Goal: Task Accomplishment & Management: Use online tool/utility

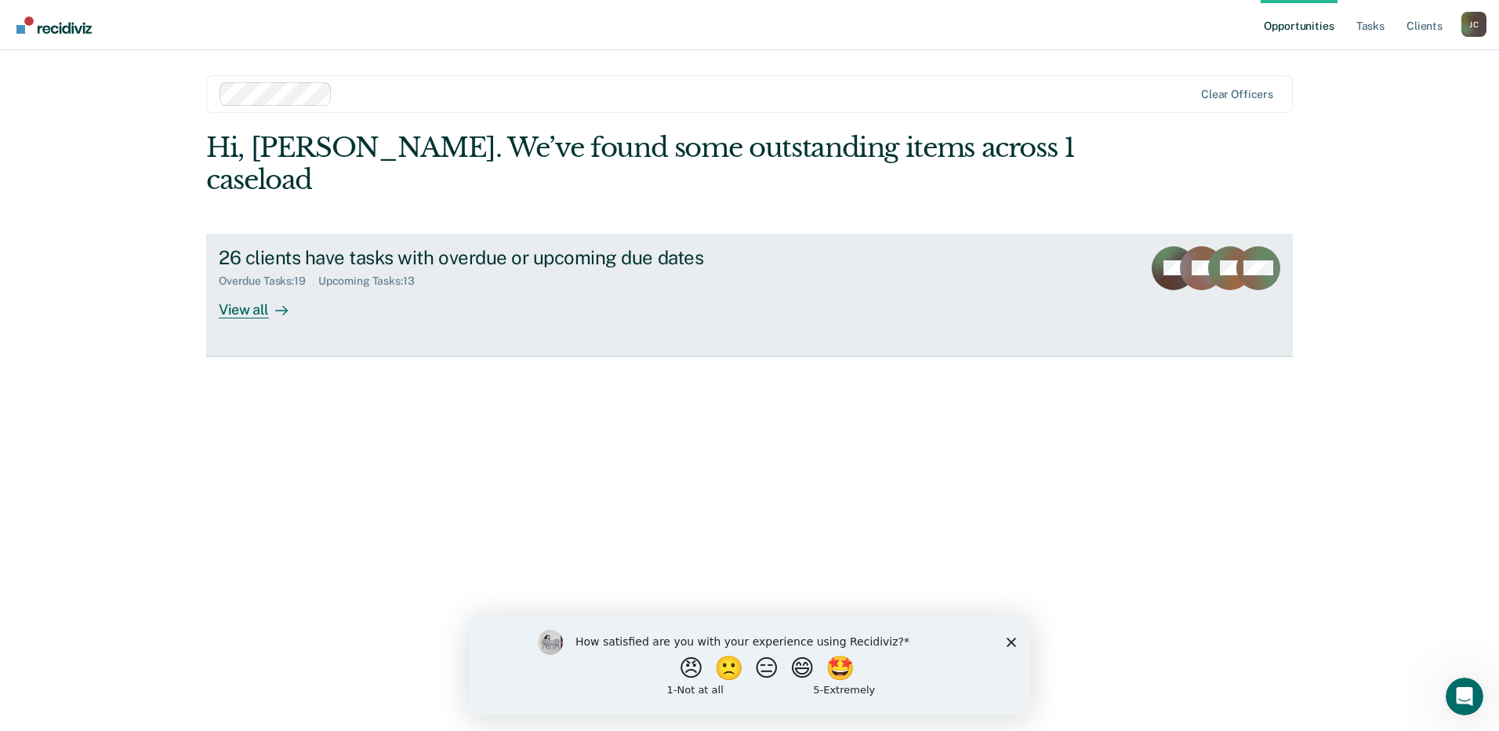
click at [588, 270] on div "26 clients have tasks with overdue or upcoming due dates Overdue Tasks : 19 Upc…" at bounding box center [513, 282] width 588 height 72
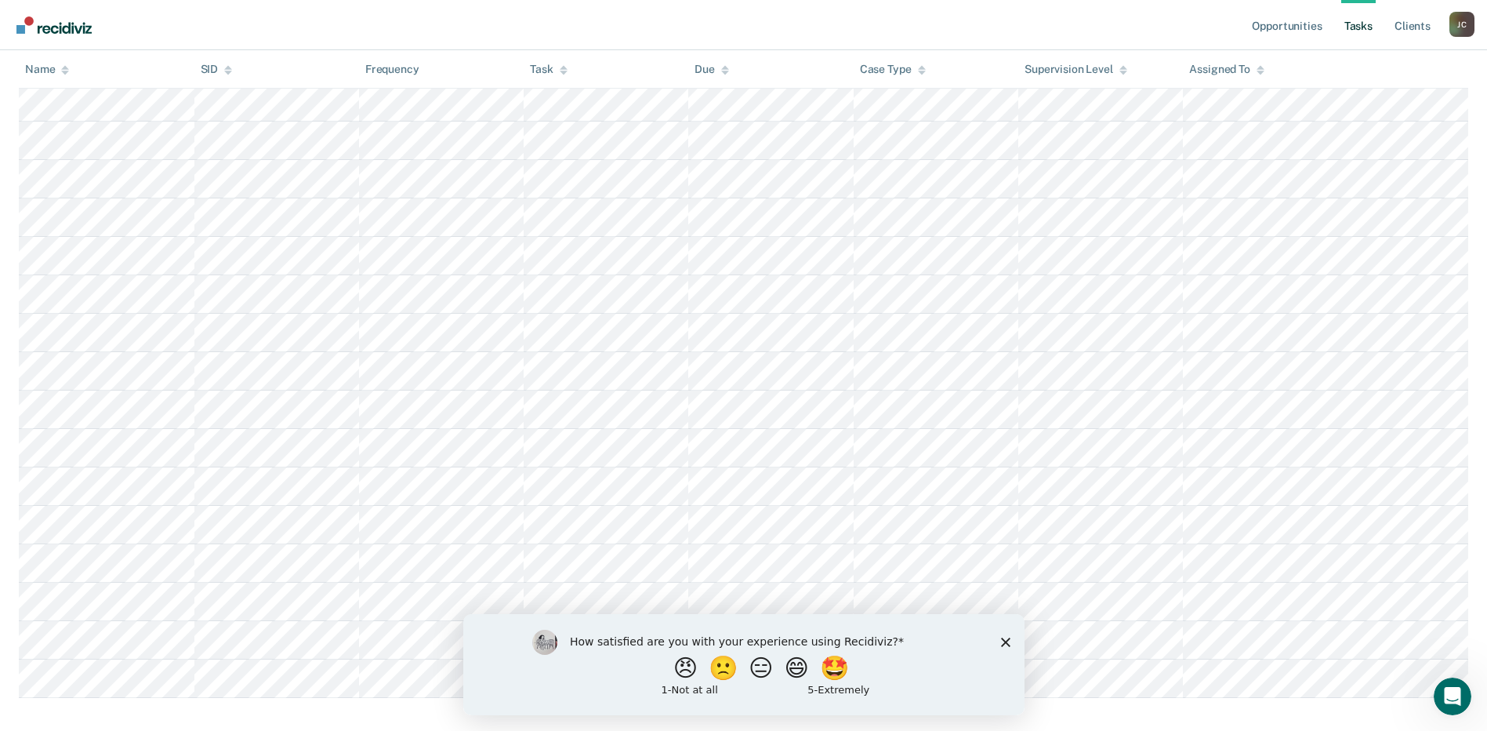
scroll to position [928, 0]
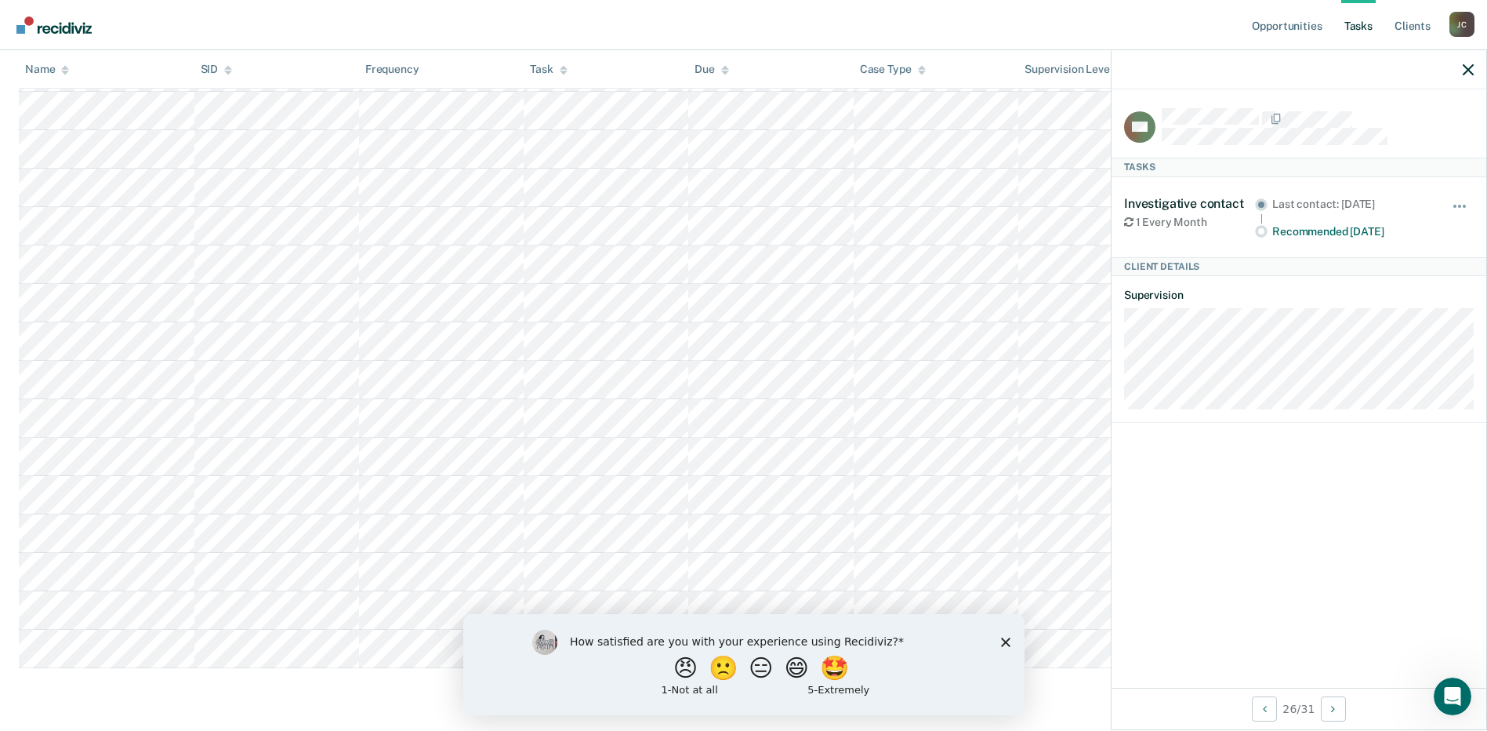
click at [1005, 645] on icon "Close survey" at bounding box center [1004, 641] width 9 height 9
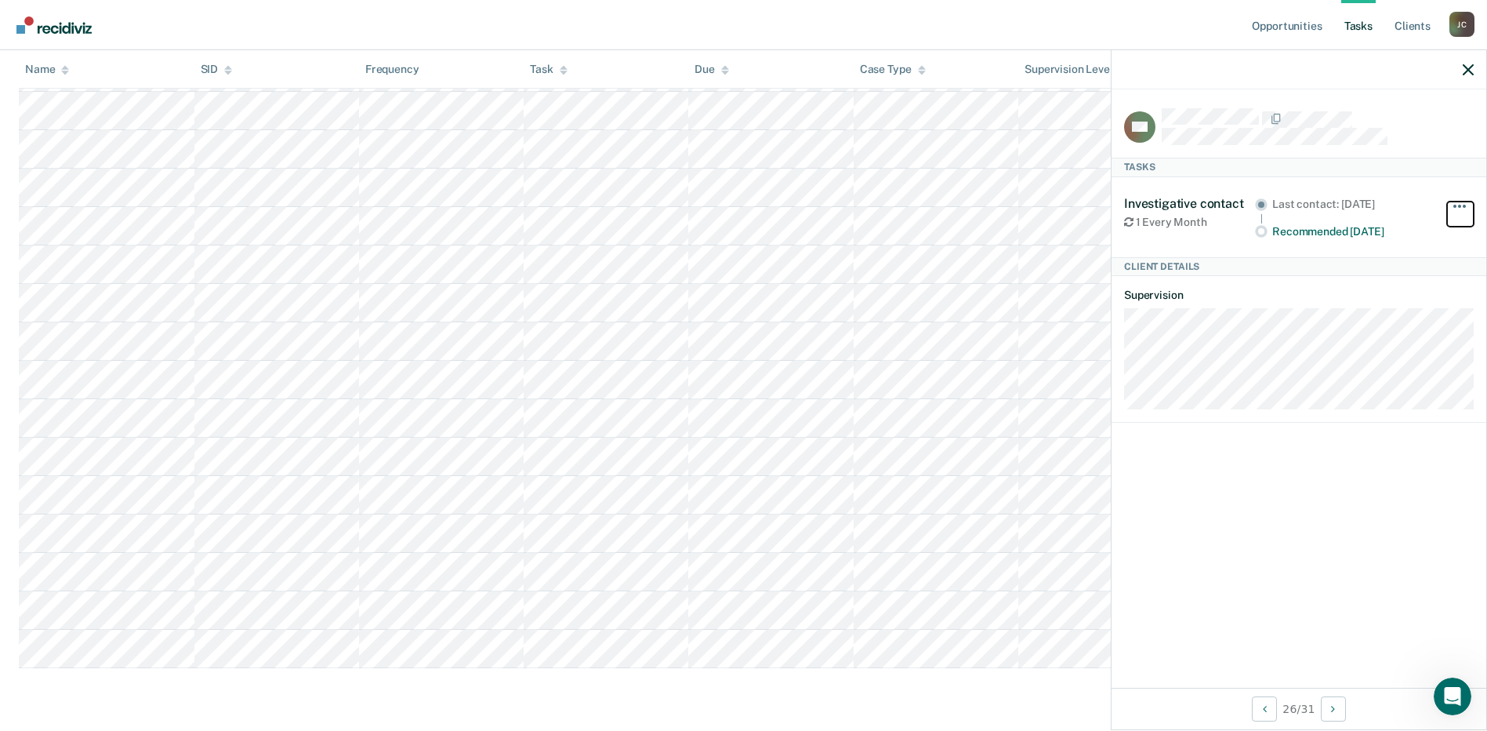
click at [1458, 202] on button "button" at bounding box center [1460, 213] width 27 height 25
click at [1466, 68] on icon "button" at bounding box center [1468, 69] width 11 height 11
